Goal: Task Accomplishment & Management: Use online tool/utility

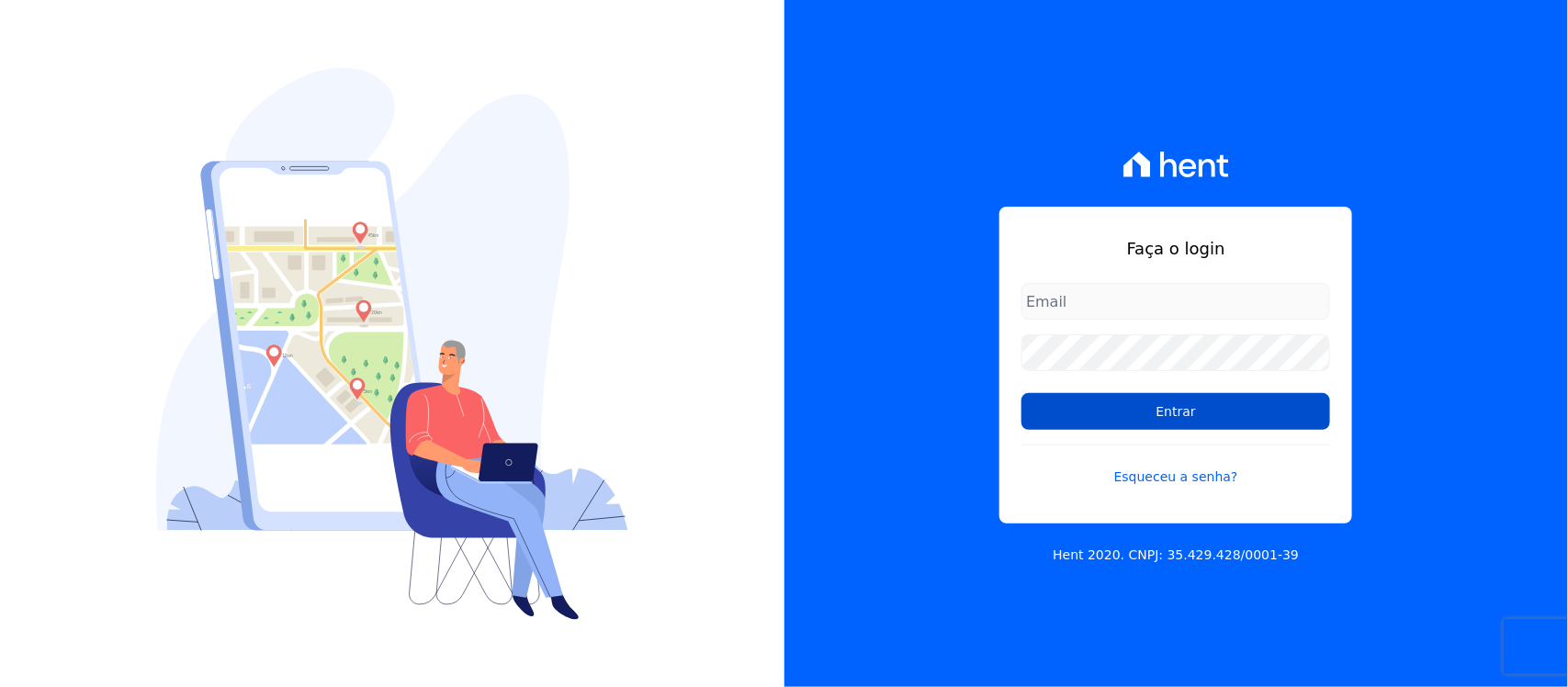
type input "nilda.moura@twtgrupo.com"
click at [1104, 421] on input "Entrar" at bounding box center [1175, 410] width 309 height 36
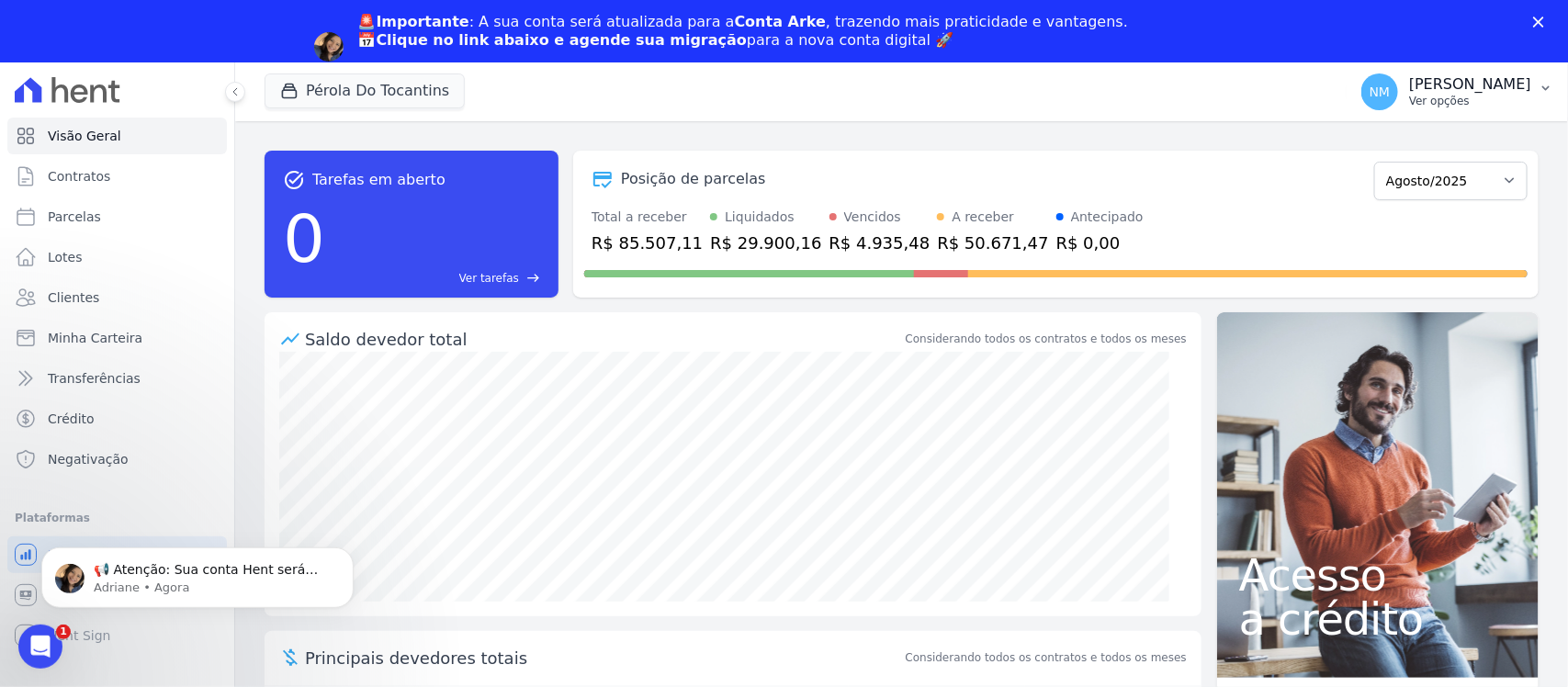
click at [1545, 93] on icon "button" at bounding box center [1546, 88] width 15 height 15
click at [1522, 85] on p "[PERSON_NAME]" at bounding box center [1470, 85] width 122 height 19
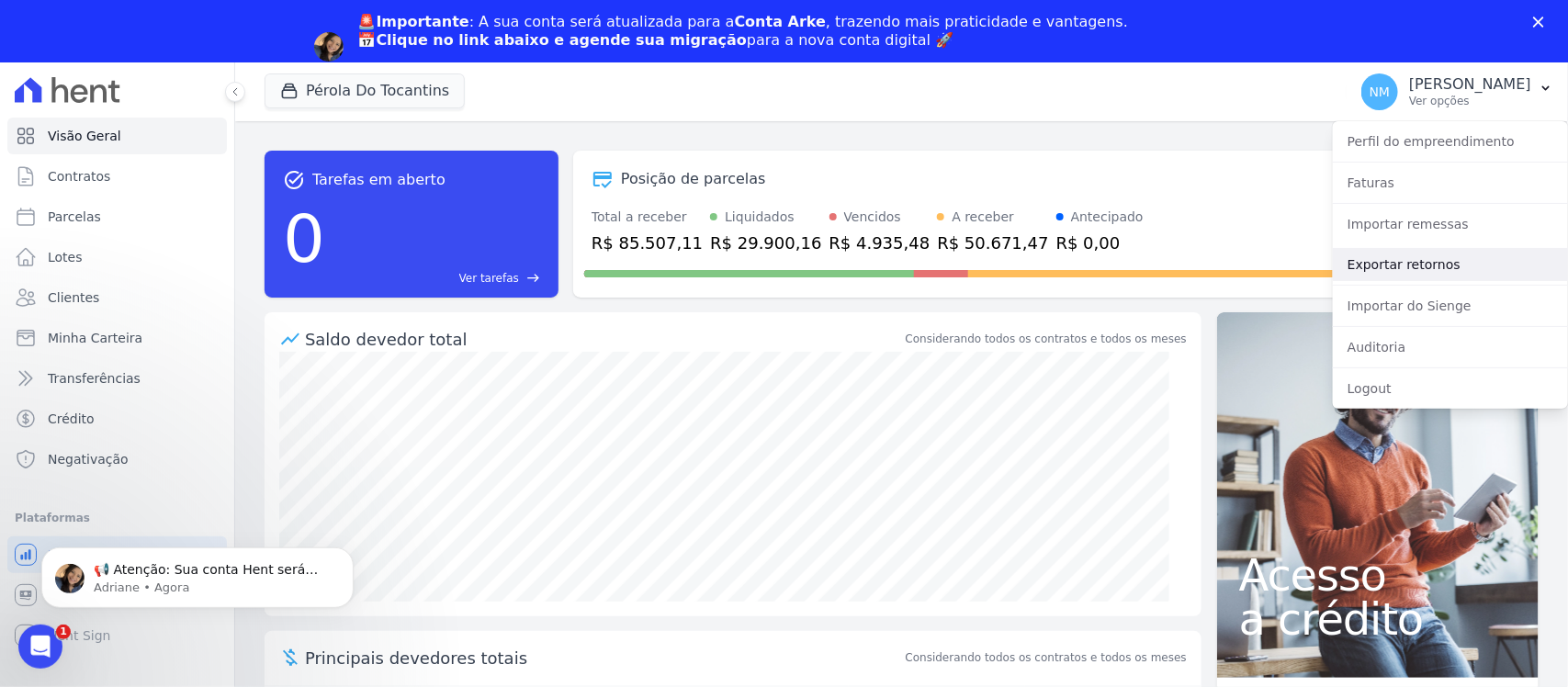
click at [1416, 268] on link "Exportar retornos" at bounding box center [1451, 264] width 236 height 33
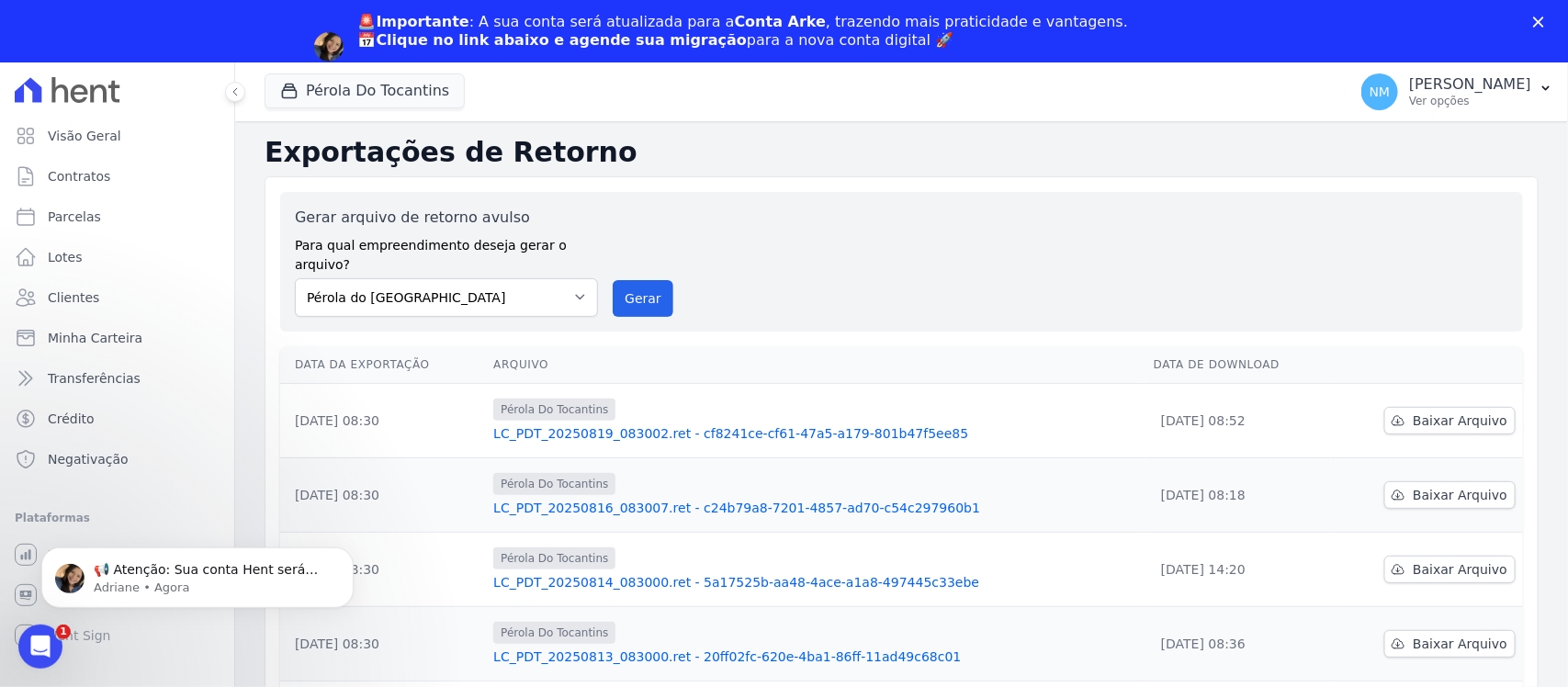
click at [1541, 25] on icon "Fechar" at bounding box center [1539, 22] width 11 height 11
click at [1541, 25] on html "Visão Geral Contratos Parcelas Lotes Clientes Minha Carteira Transferências Cré…" at bounding box center [784, 375] width 1568 height 750
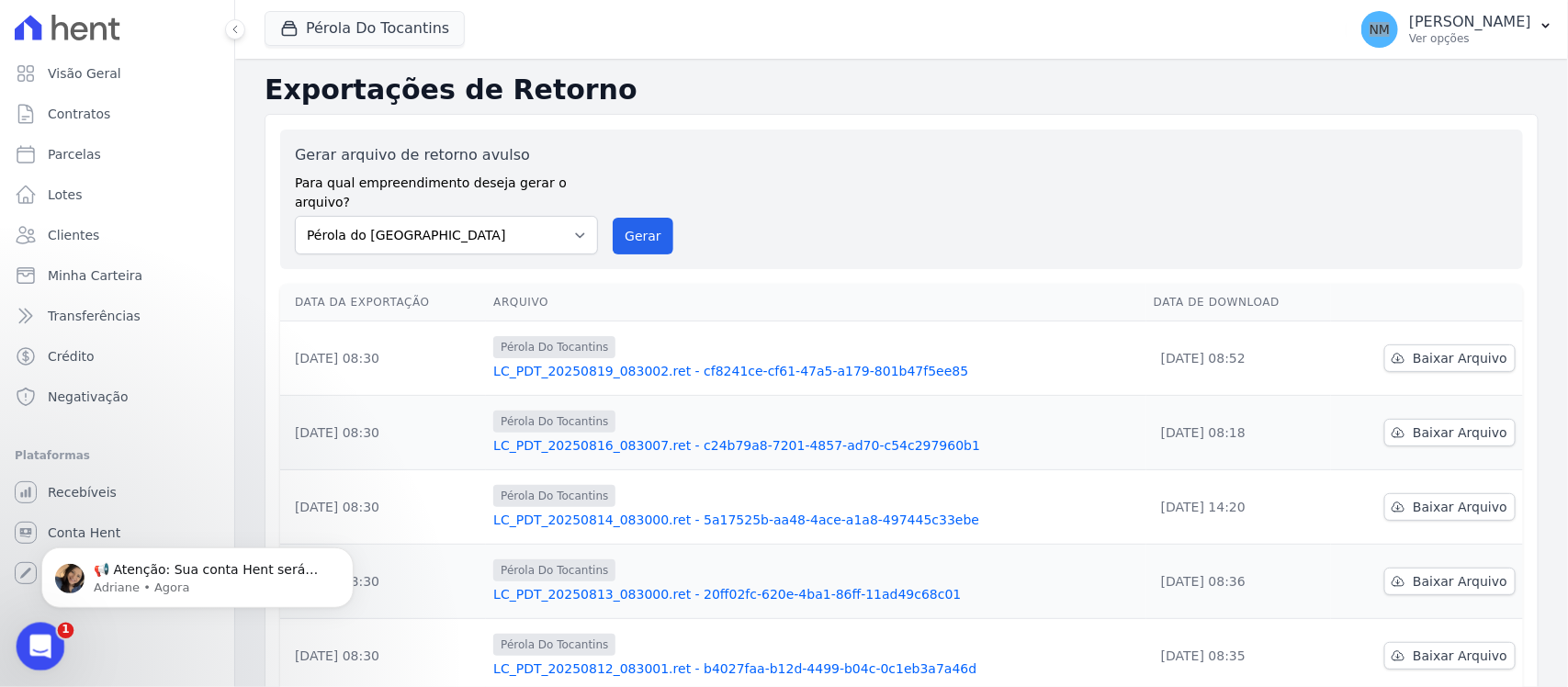
click at [25, 638] on div "Abertura do Messenger da Intercom" at bounding box center [37, 643] width 61 height 61
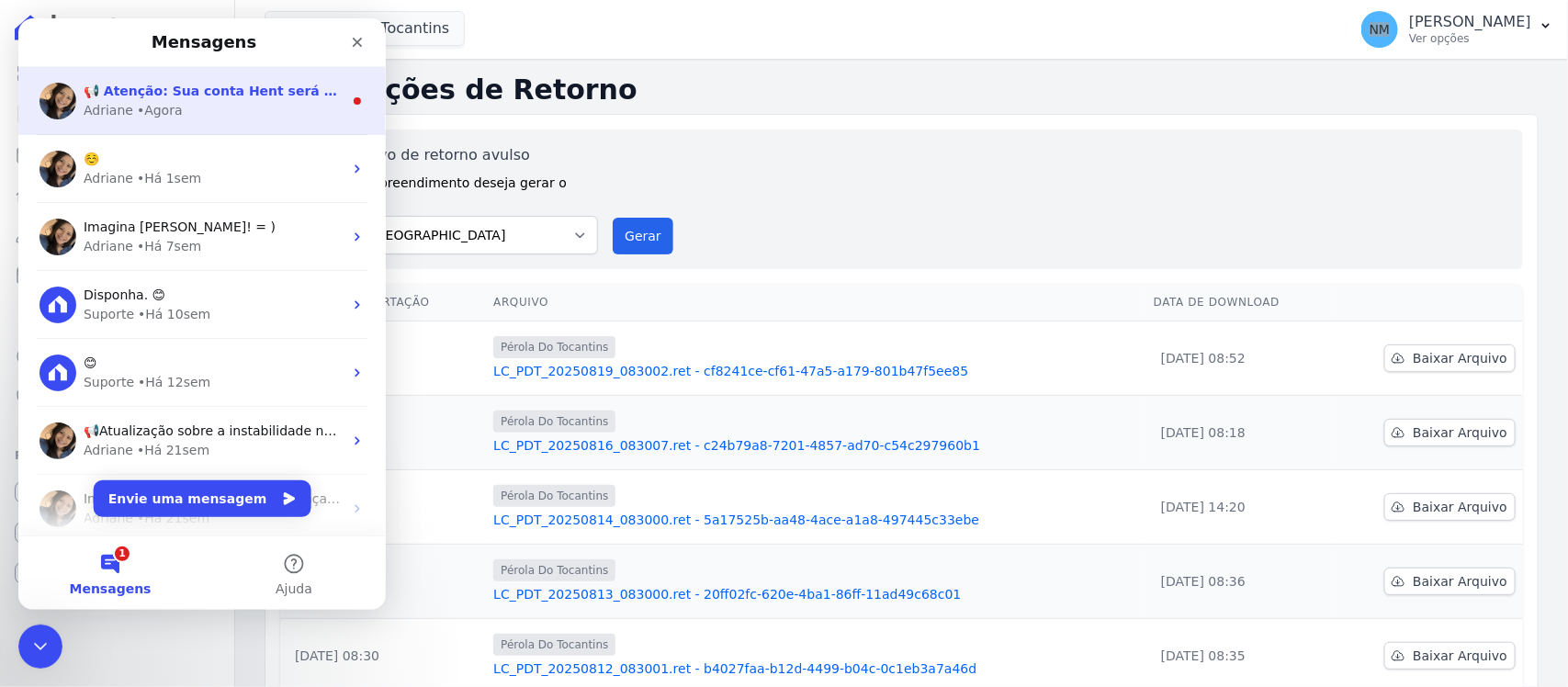
click at [253, 78] on div "📢 Atenção: Sua conta Hent será migrada para a Conta Arke! Estamos trazendo para…" at bounding box center [202, 101] width 367 height 68
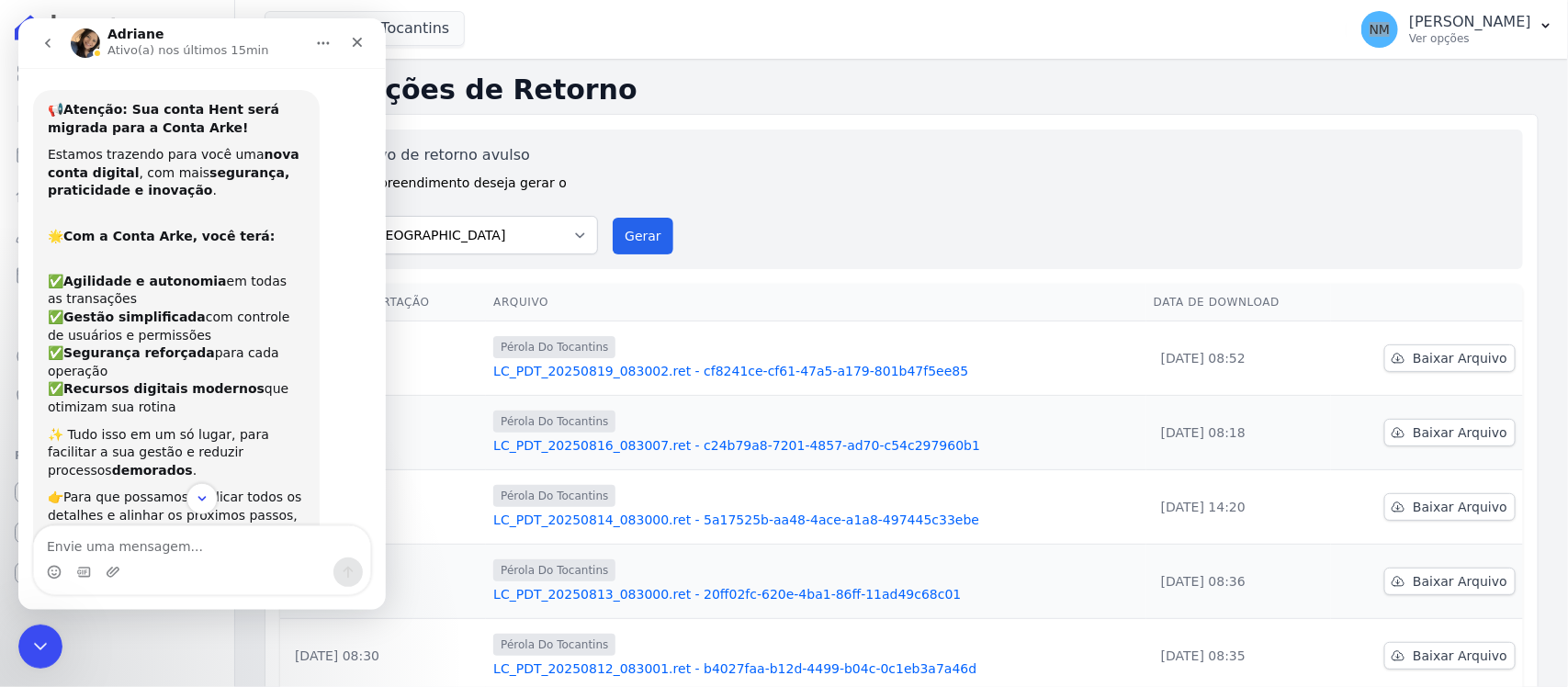
click at [40, 37] on icon "go back" at bounding box center [48, 43] width 15 height 15
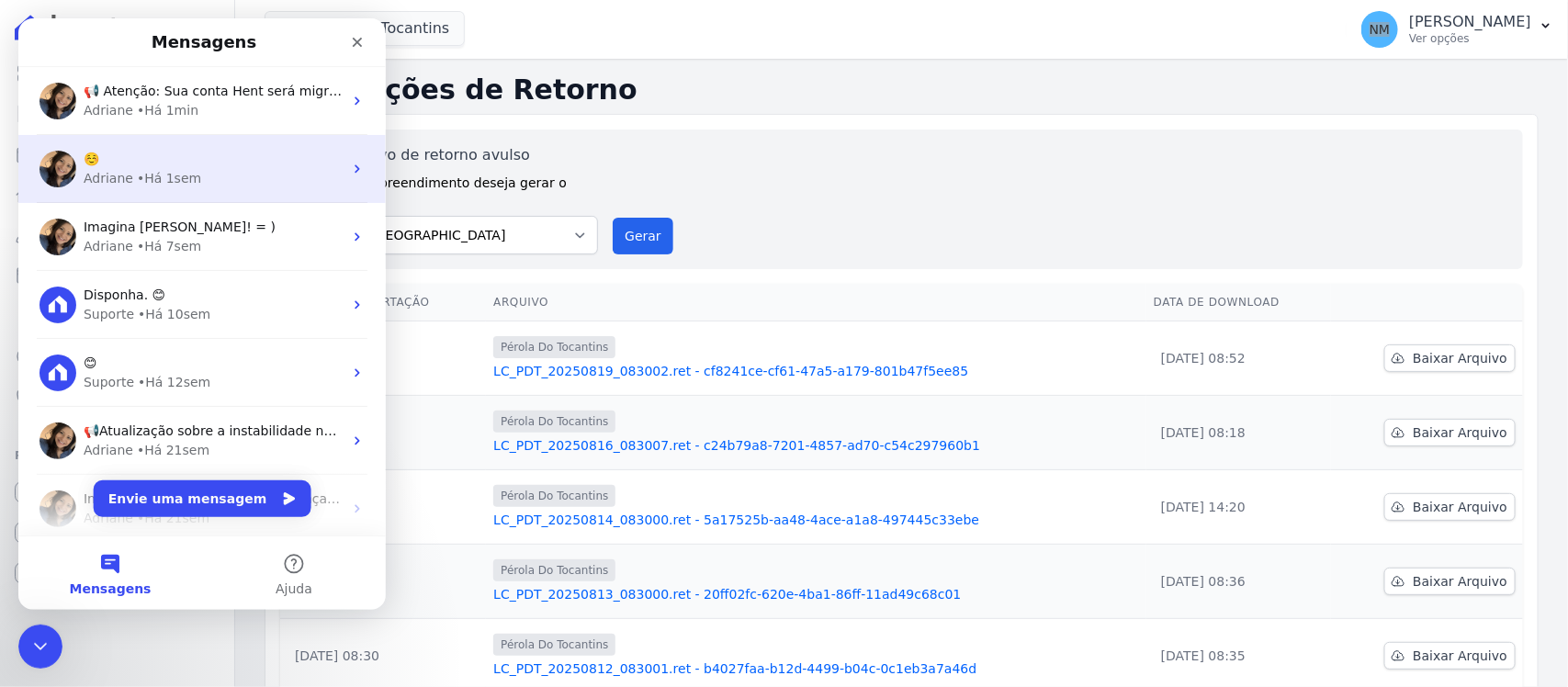
click at [140, 189] on div "☺️ Adriane • Há 1sem" at bounding box center [202, 168] width 367 height 68
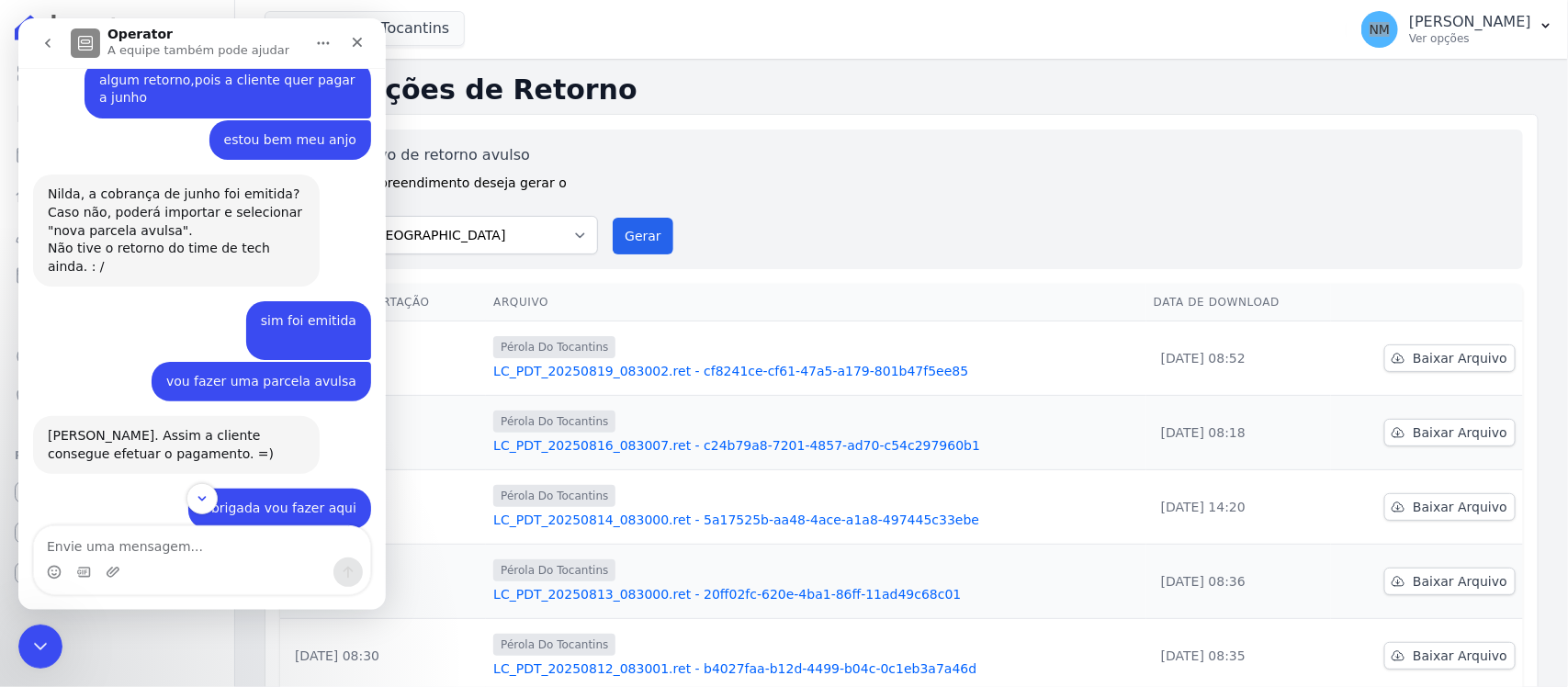
scroll to position [7866, 0]
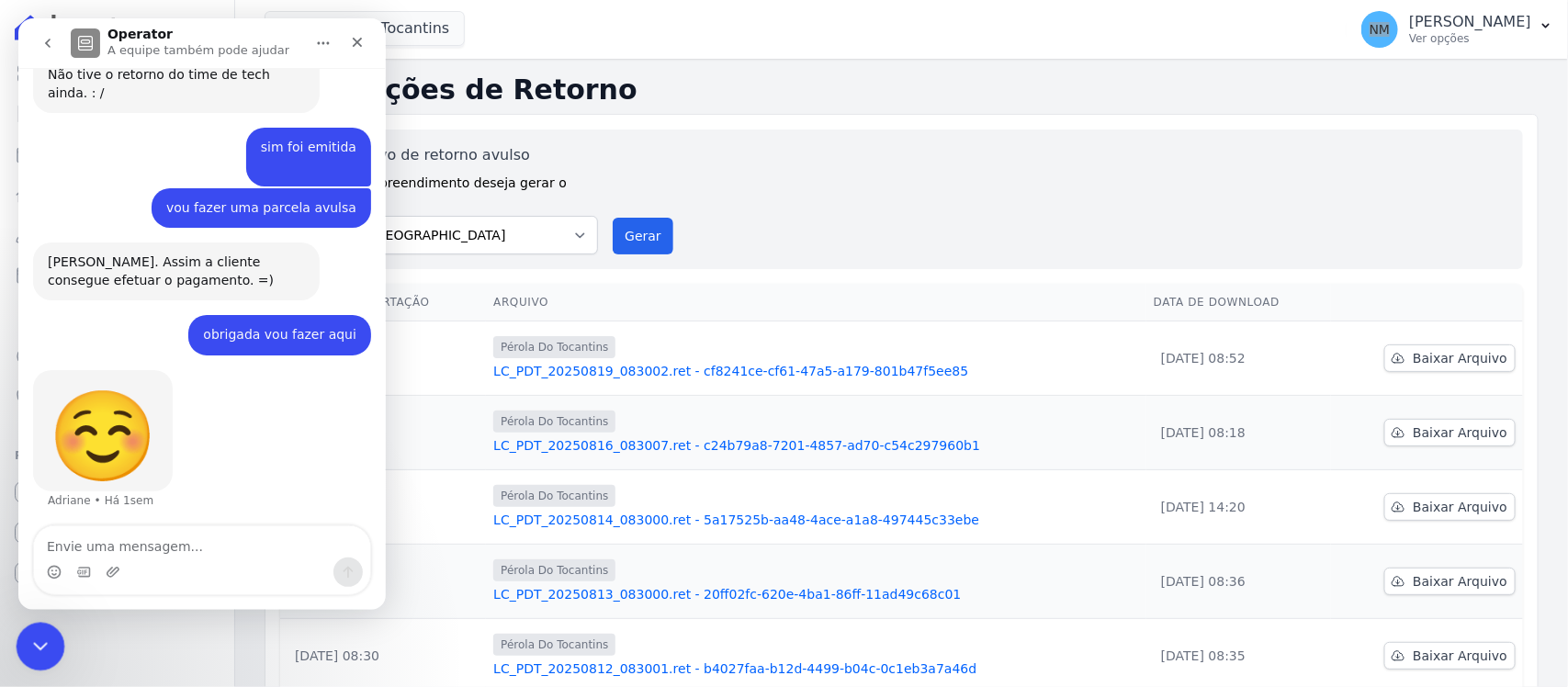
click at [35, 630] on div "Encerramento do Messenger da Intercom" at bounding box center [37, 643] width 44 height 44
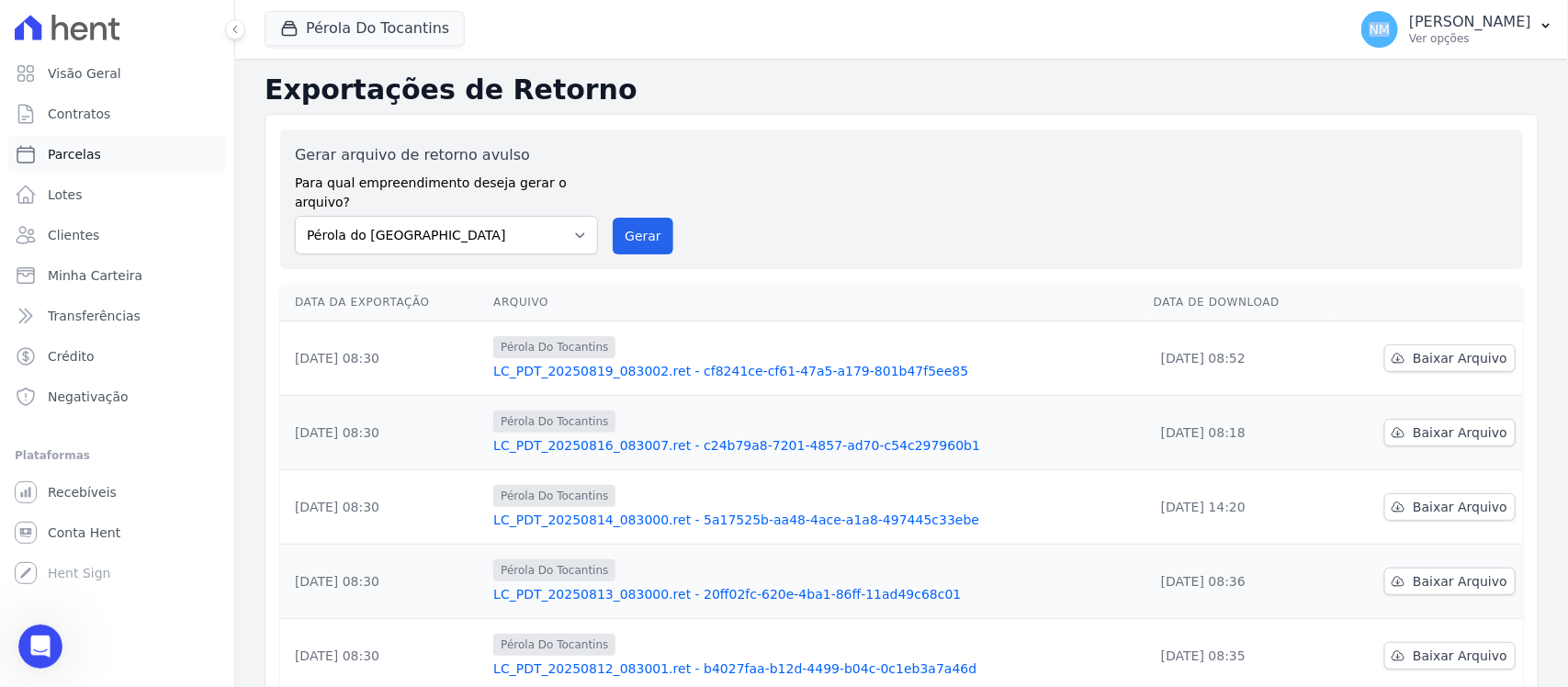
click at [103, 148] on link "Parcelas" at bounding box center [117, 153] width 220 height 36
select select
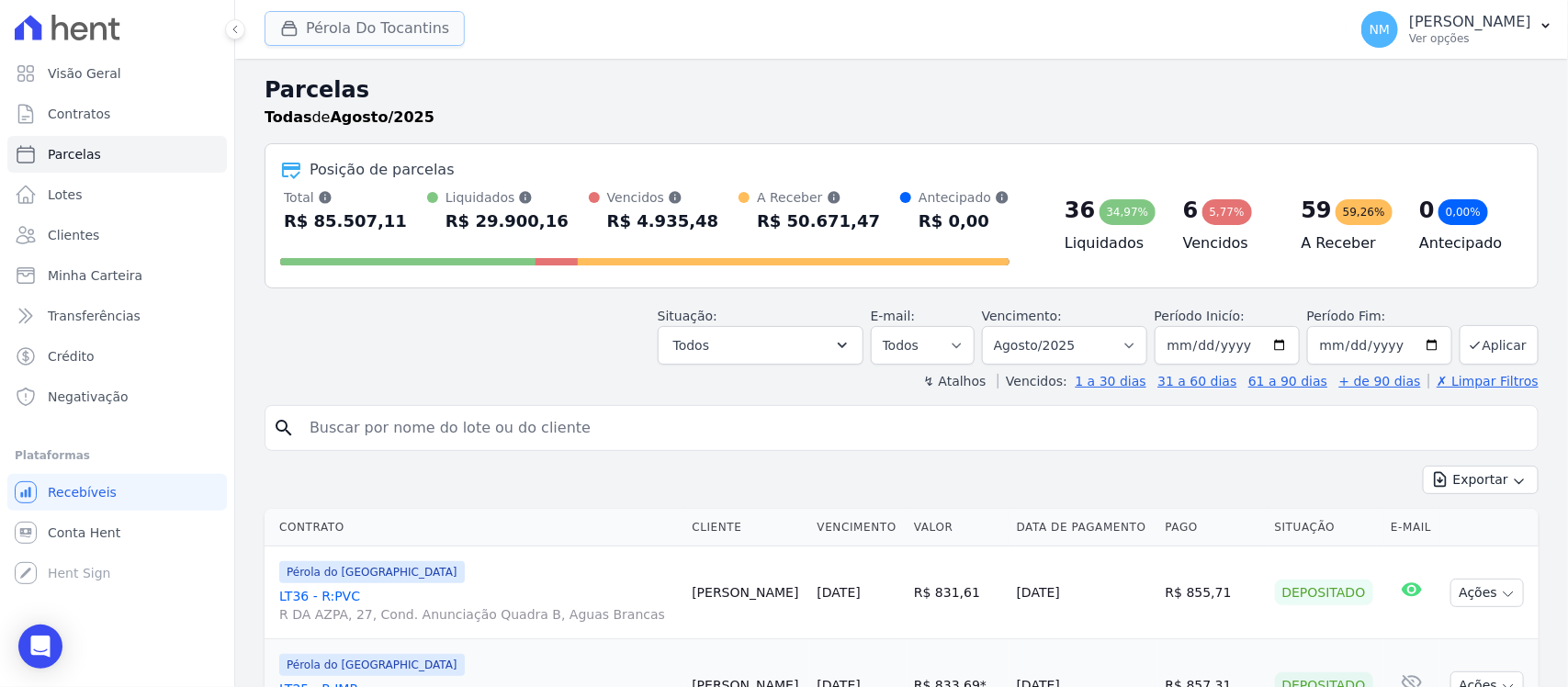
click at [404, 28] on button "Pérola Do Tocantins" at bounding box center [365, 28] width 200 height 35
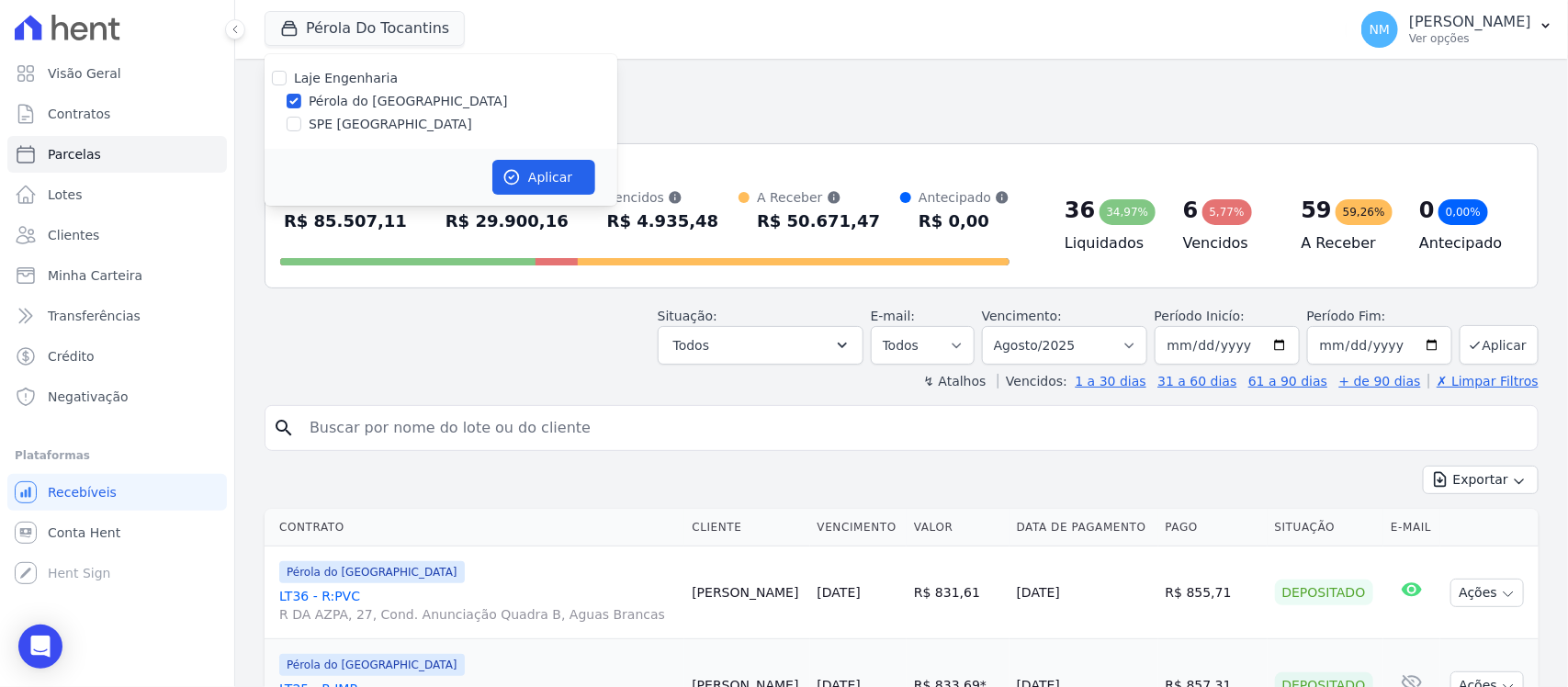
click at [372, 122] on label "SPE [GEOGRAPHIC_DATA]" at bounding box center [390, 124] width 164 height 20
click at [301, 122] on input "SPE [GEOGRAPHIC_DATA]" at bounding box center [295, 124] width 15 height 15
checkbox input "true"
click at [372, 122] on label "SPE [GEOGRAPHIC_DATA]" at bounding box center [390, 124] width 164 height 20
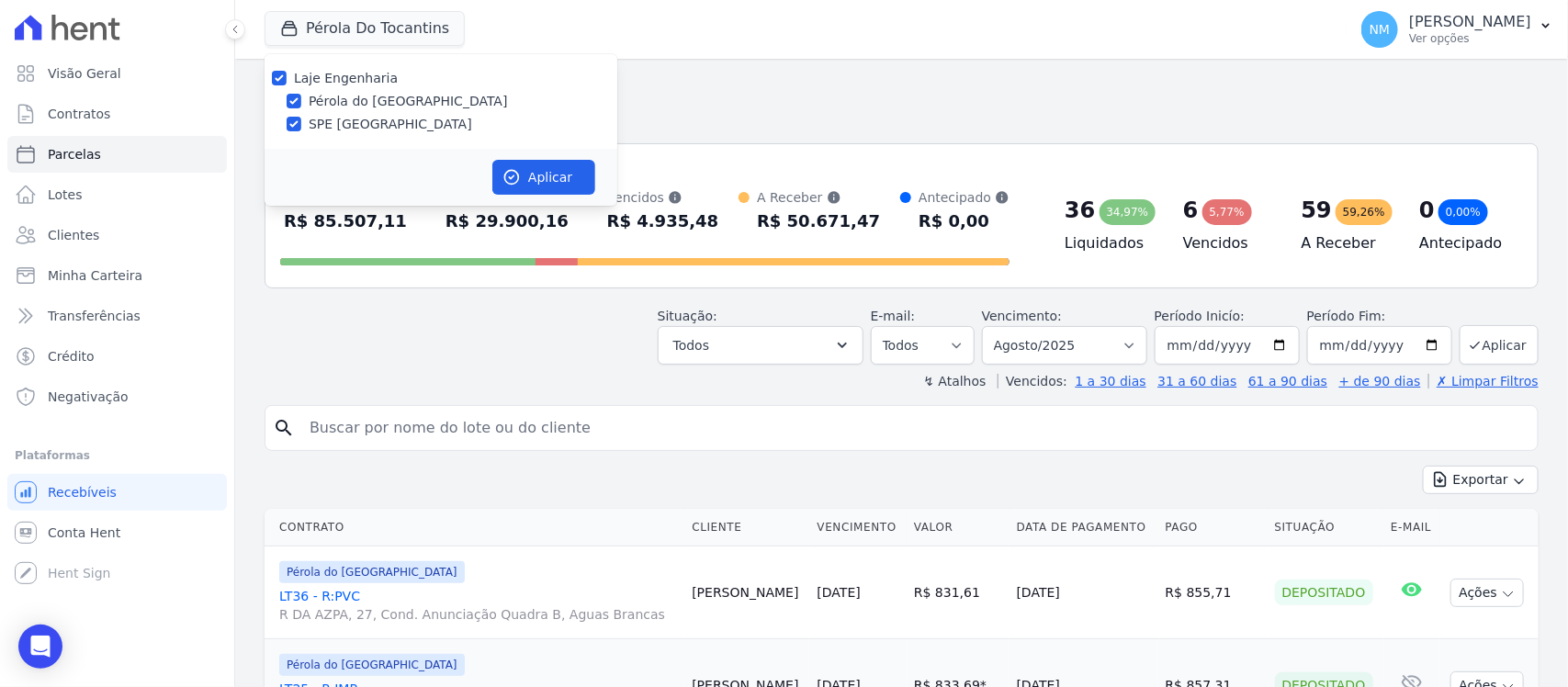
click at [301, 122] on input "SPE [GEOGRAPHIC_DATA]" at bounding box center [295, 124] width 15 height 15
checkbox input "false"
click at [300, 122] on input "SPE [GEOGRAPHIC_DATA]" at bounding box center [295, 124] width 15 height 15
checkbox input "true"
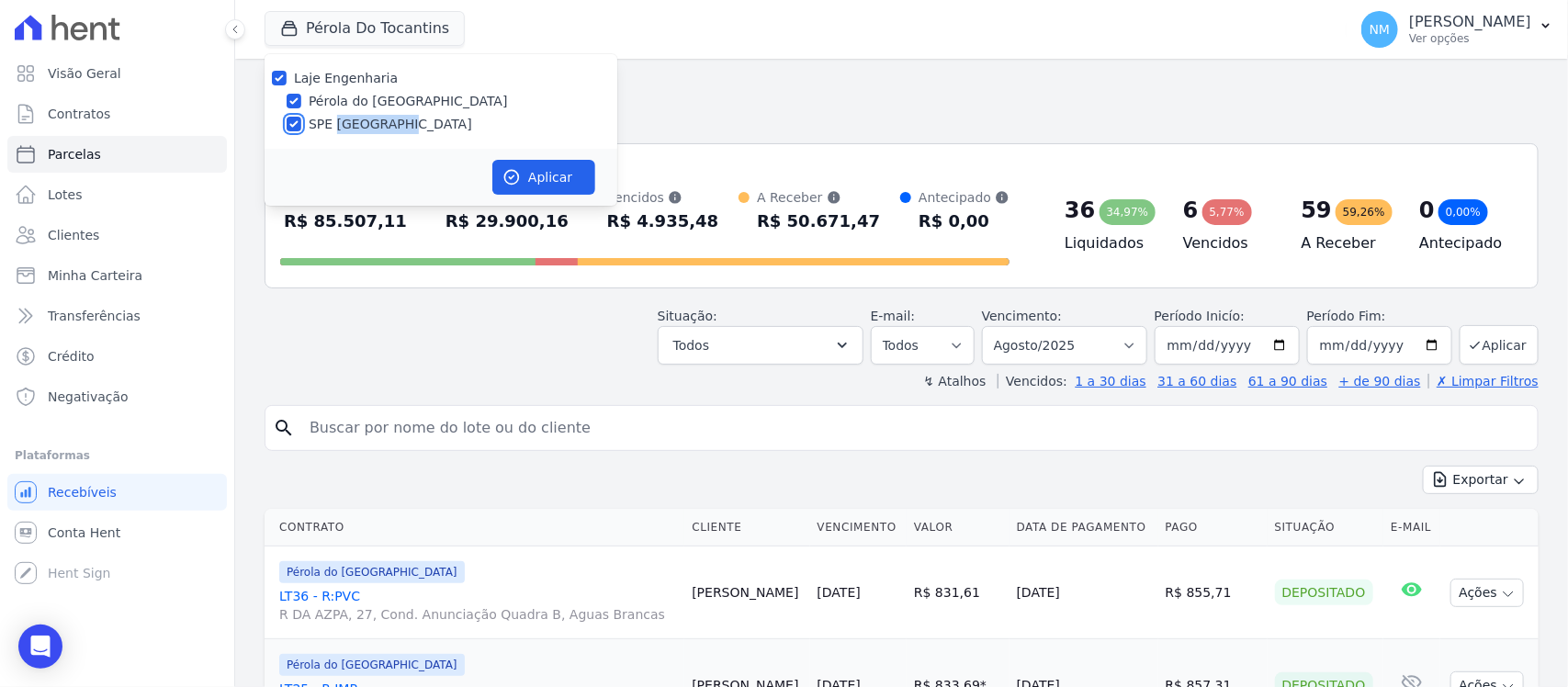
checkbox input "true"
click at [299, 107] on div at bounding box center [295, 101] width 15 height 19
click at [295, 101] on input "Pérola do [GEOGRAPHIC_DATA]" at bounding box center [295, 101] width 15 height 15
checkbox input "false"
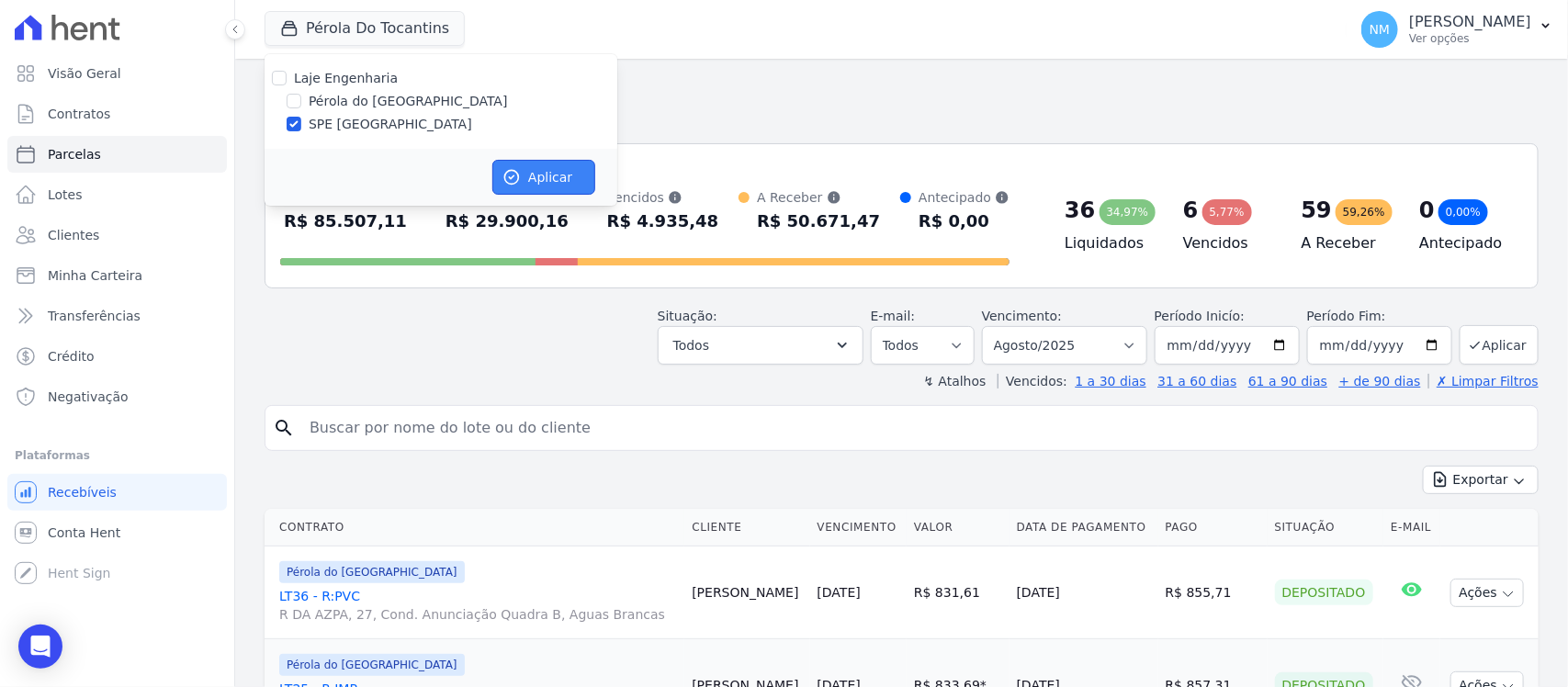
click at [534, 176] on button "Aplicar" at bounding box center [544, 177] width 103 height 35
select select
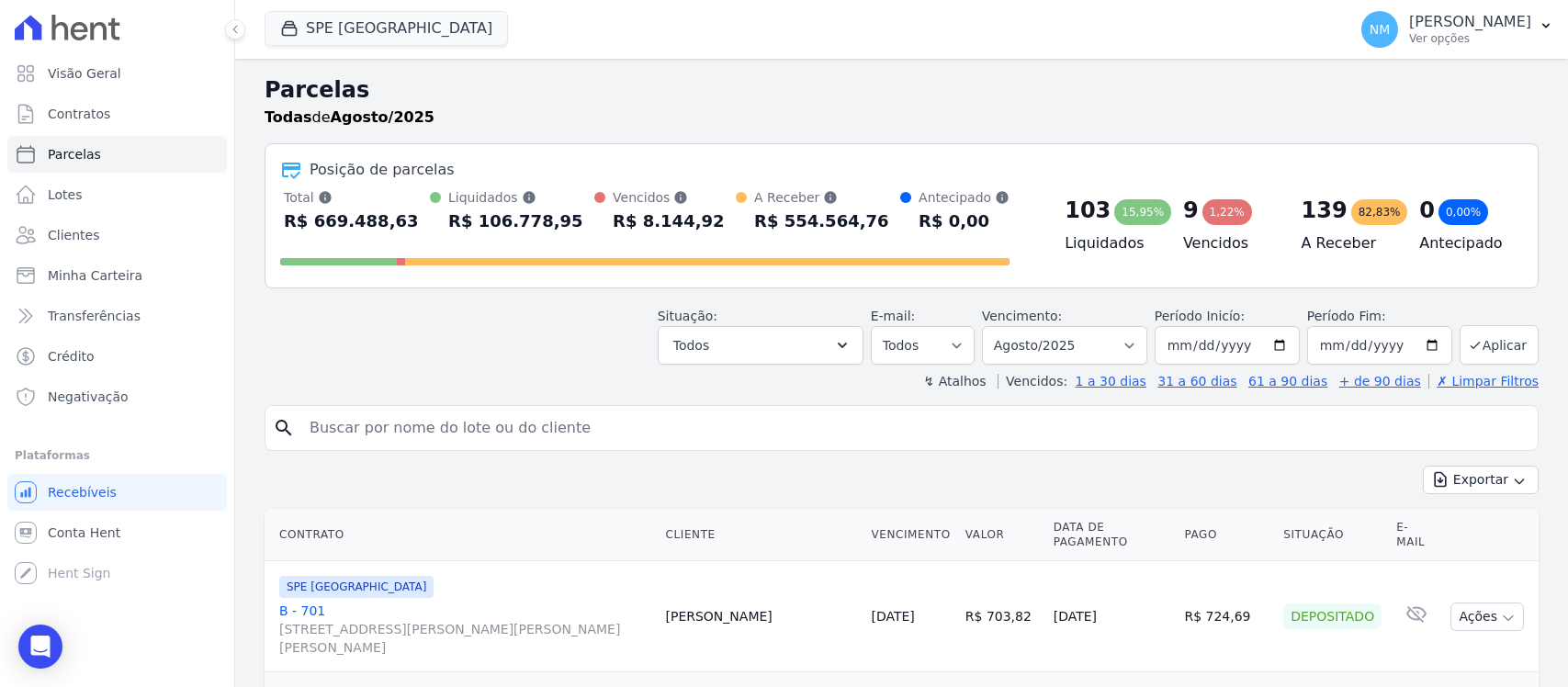
select select
click at [1557, 26] on button "NM Nilda Moura Ver opções" at bounding box center [1457, 29] width 222 height 51
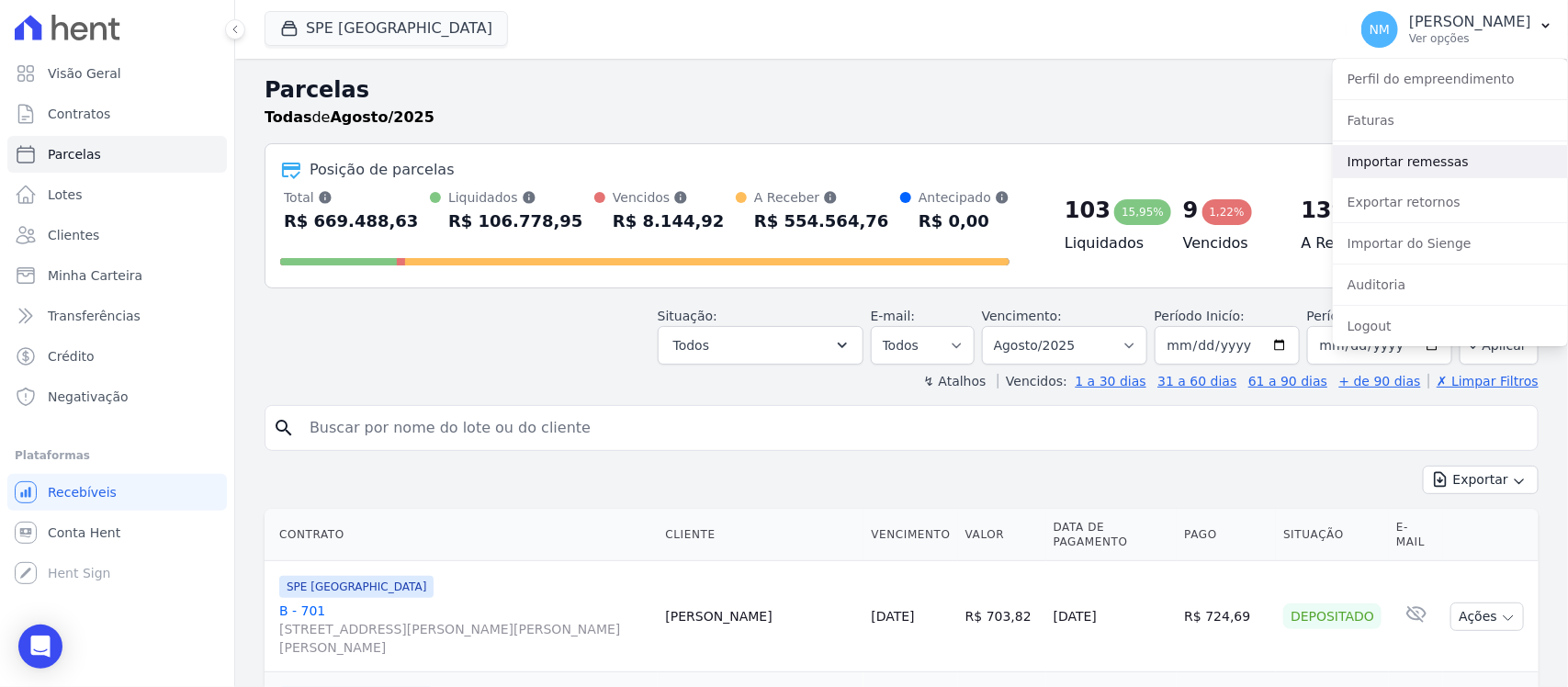
drag, startPoint x: 1420, startPoint y: 156, endPoint x: 1396, endPoint y: 162, distance: 24.7
click at [1419, 156] on link "Importar remessas" at bounding box center [1451, 161] width 236 height 33
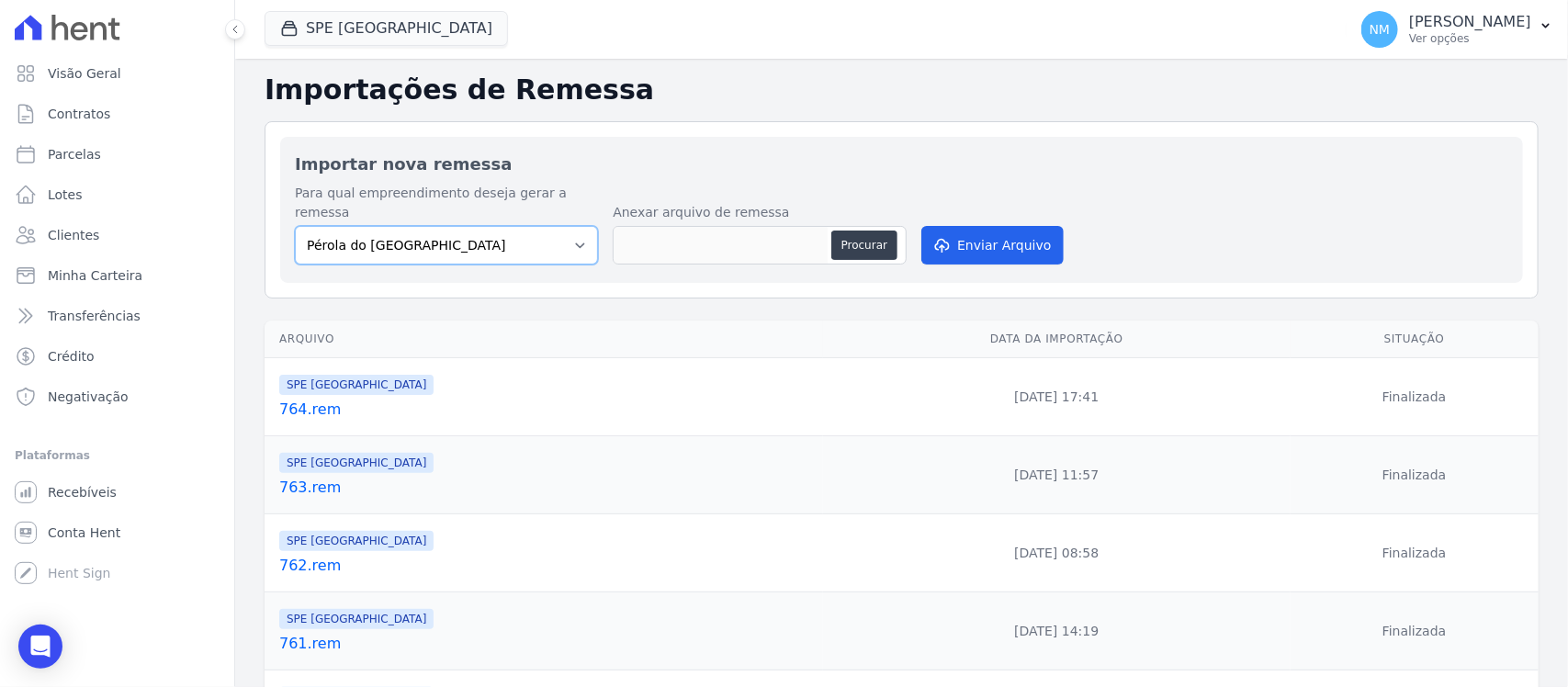
click at [575, 226] on select "Pérola do Tocantins SPE Montenegro" at bounding box center [446, 245] width 303 height 38
select select "168bdd06-a3dd-4988-b5a9-b0a7c7bf8968"
click at [295, 226] on select "Pérola do Tocantins SPE Montenegro" at bounding box center [446, 245] width 303 height 38
click at [868, 231] on button "Procurar" at bounding box center [864, 245] width 66 height 29
type input "765.rem"
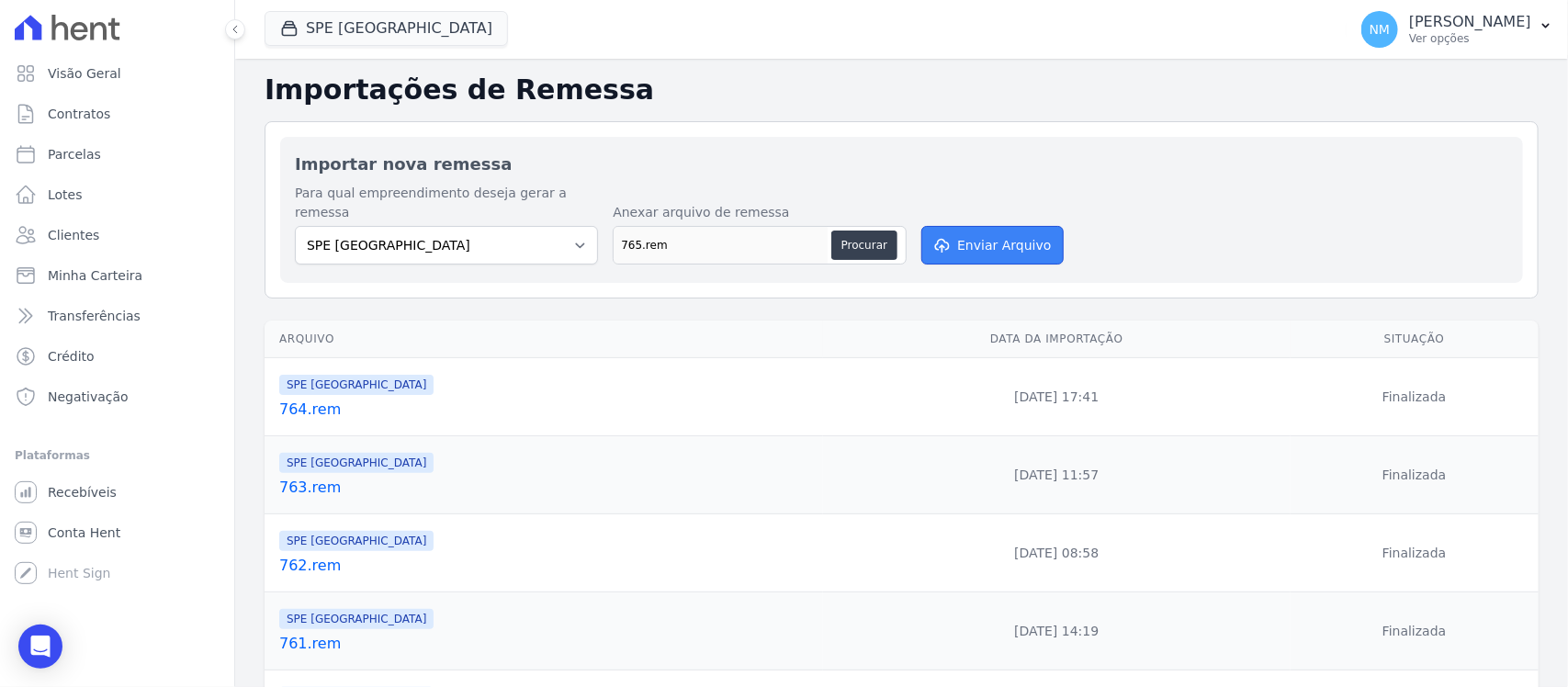
click at [997, 231] on button "Enviar Arquivo" at bounding box center [991, 245] width 141 height 38
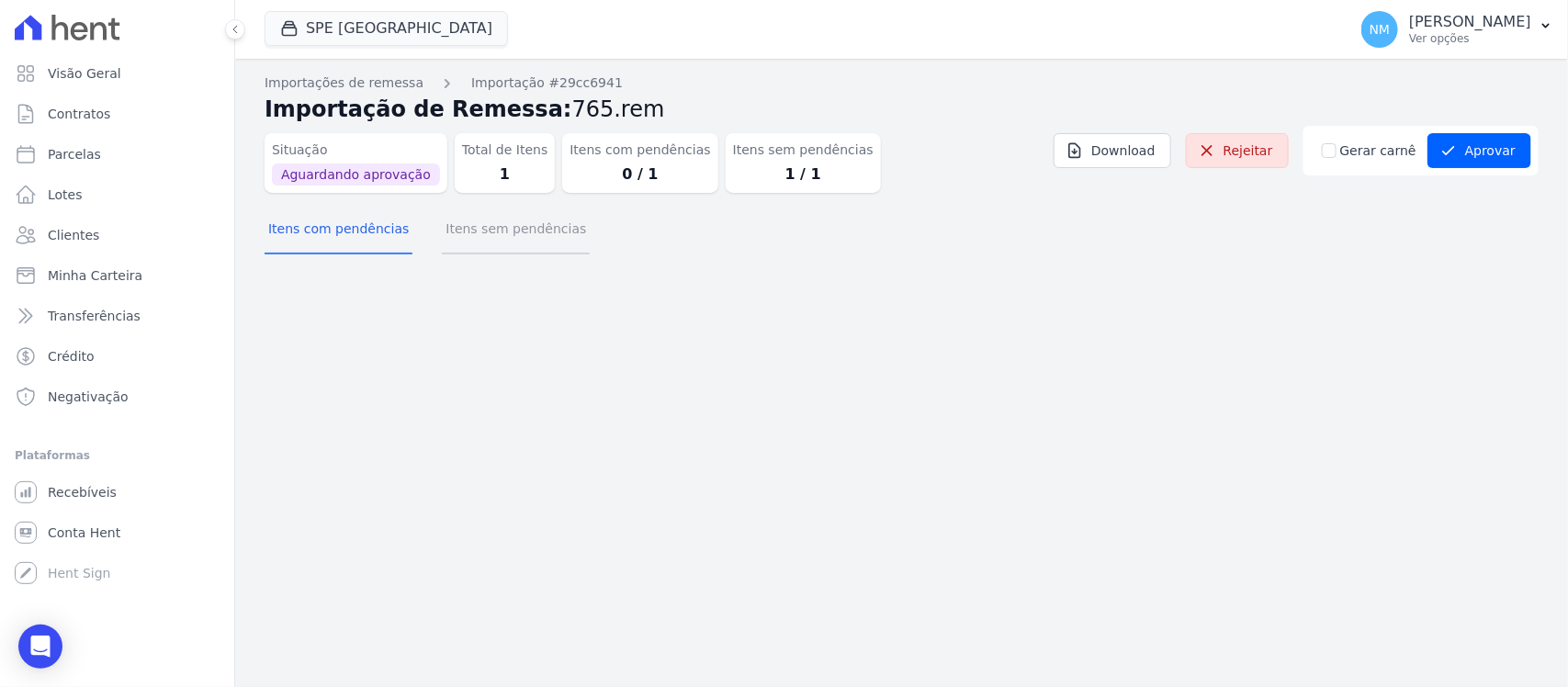
click at [503, 245] on button "Itens sem pendências" at bounding box center [516, 230] width 148 height 48
click at [522, 236] on button "Itens sem pendências" at bounding box center [516, 230] width 148 height 48
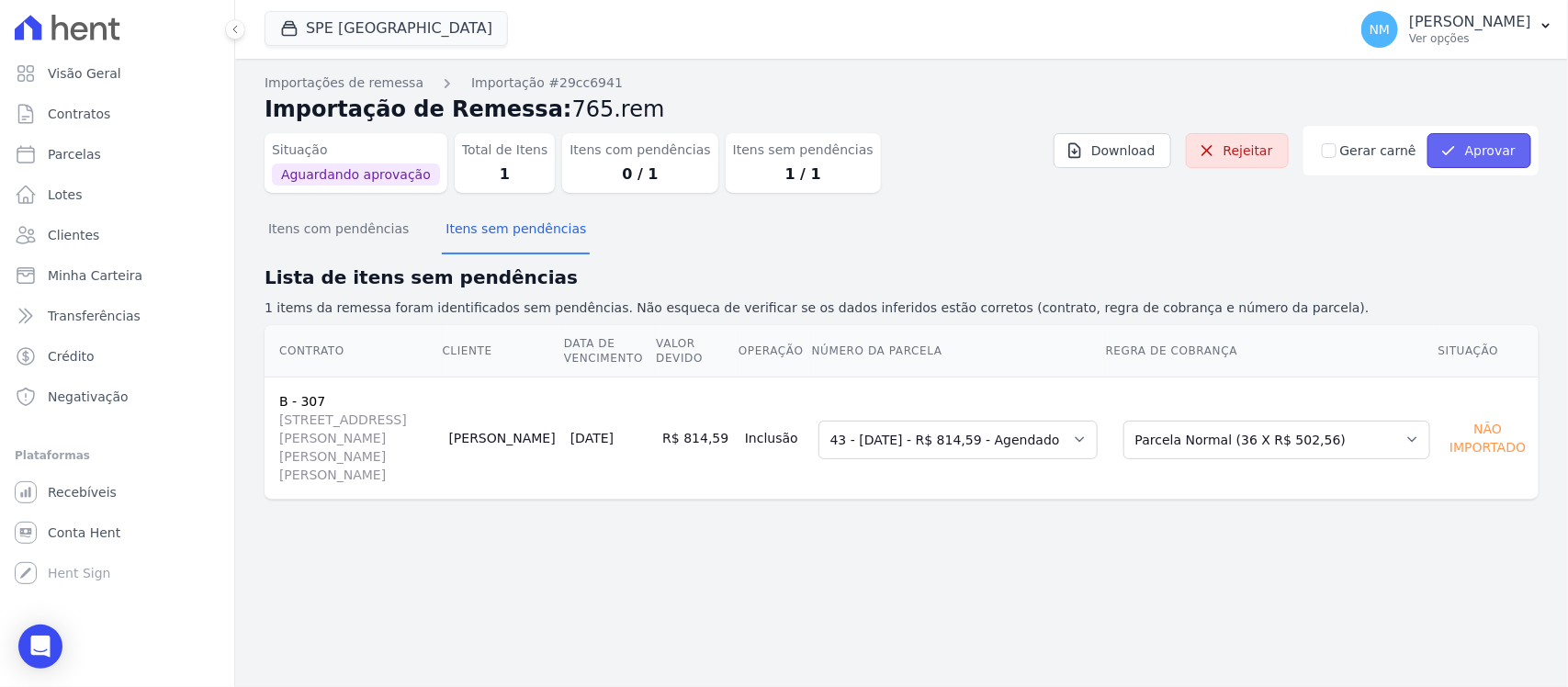
click at [1494, 154] on button "Aprovar" at bounding box center [1479, 150] width 104 height 35
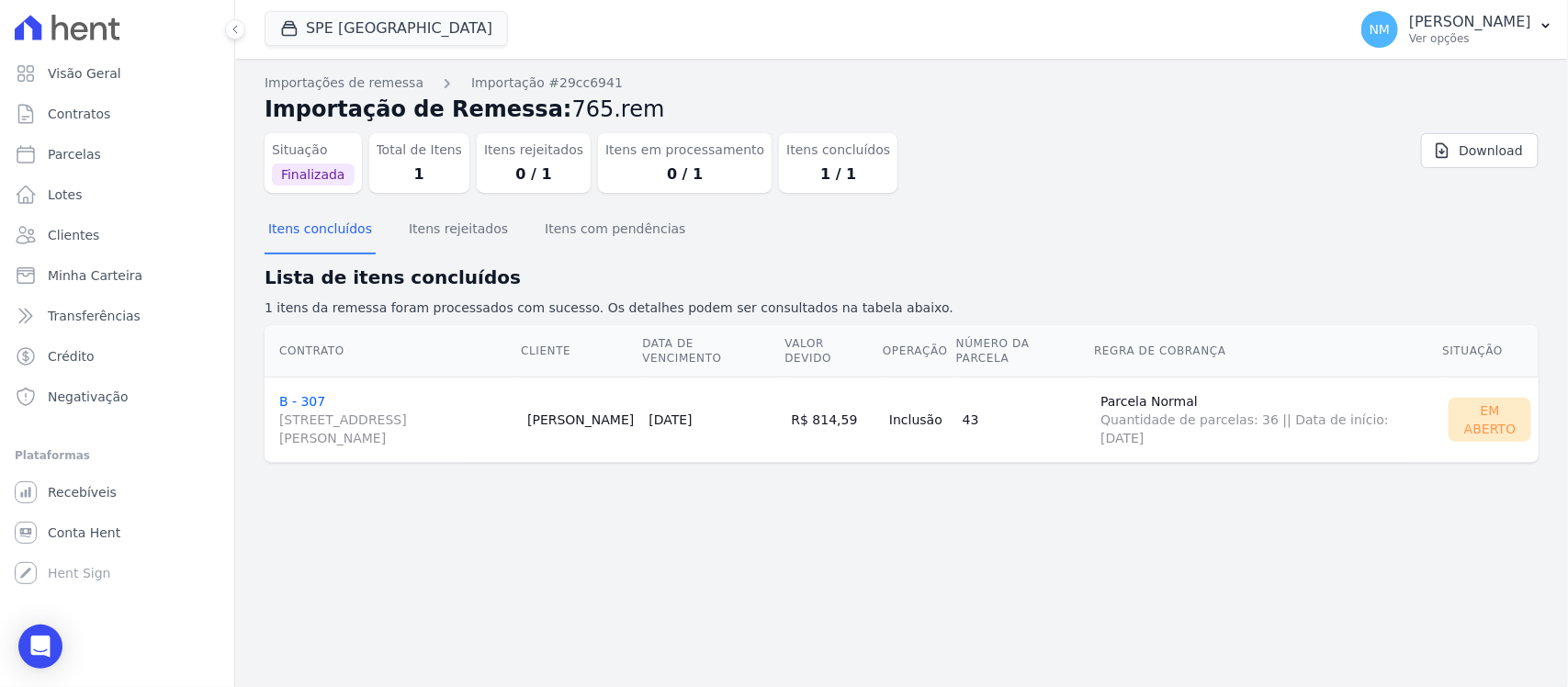
click at [386, 428] on span "[STREET_ADDRESS][PERSON_NAME]" at bounding box center [396, 428] width 234 height 36
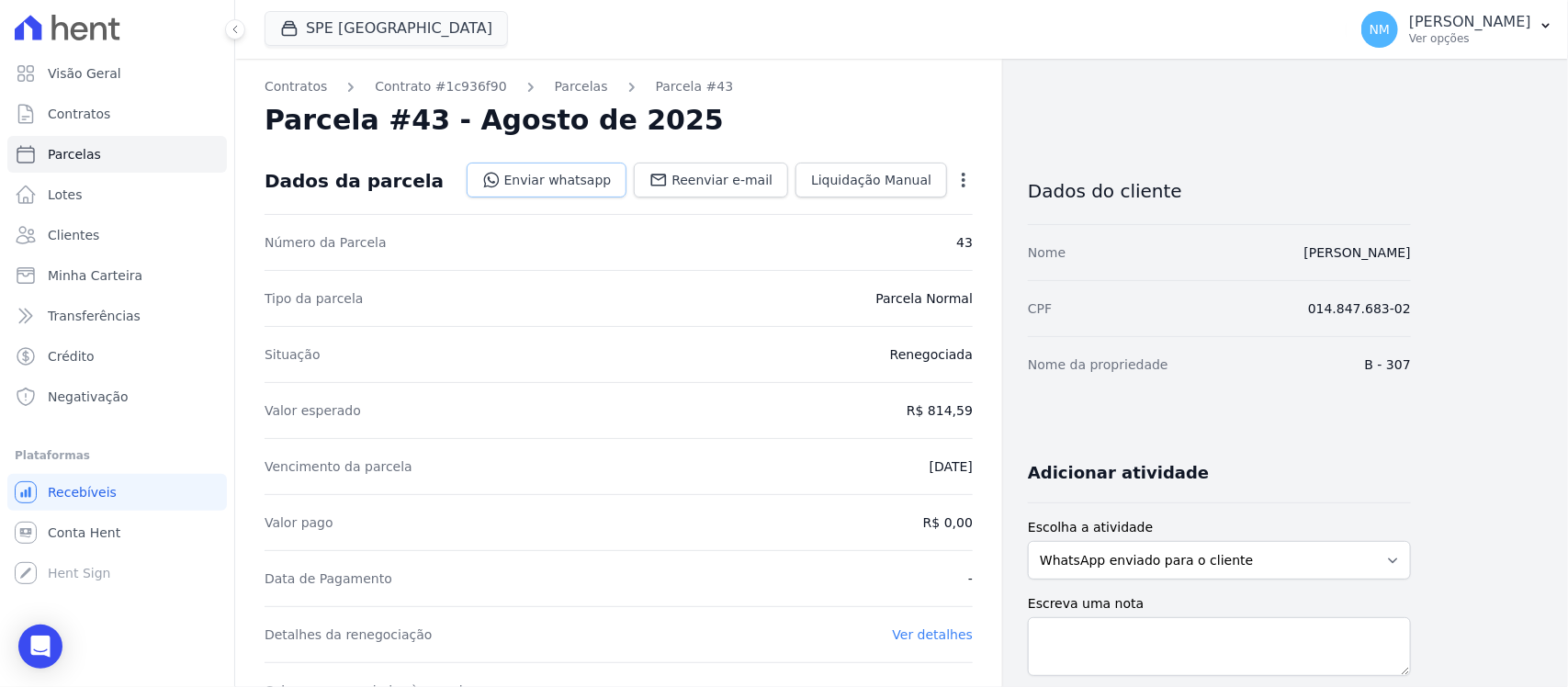
drag, startPoint x: 571, startPoint y: 182, endPoint x: 589, endPoint y: 193, distance: 21.1
click at [571, 182] on link "Enviar whatsapp" at bounding box center [547, 179] width 161 height 35
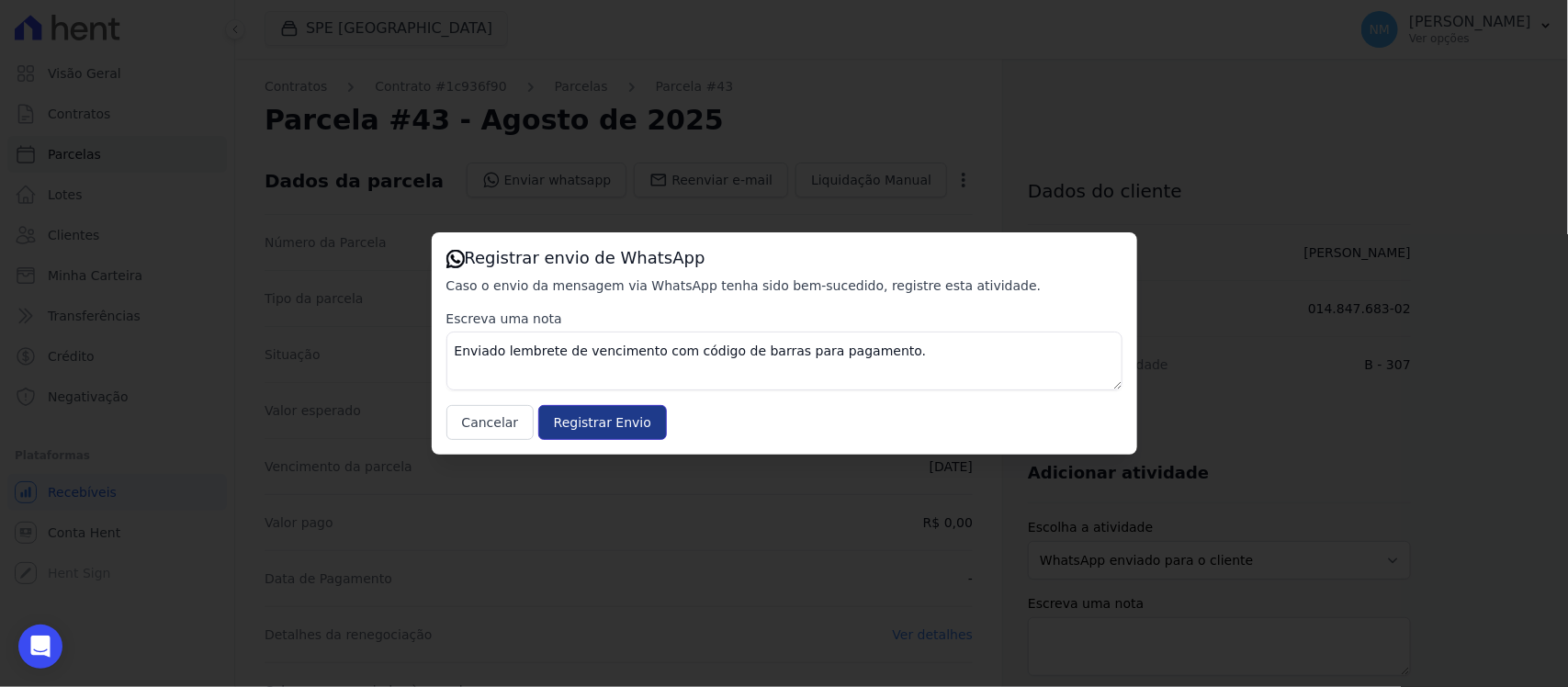
click at [626, 421] on input "Registrar Envio" at bounding box center [603, 422] width 129 height 35
